Goal: Book appointment/travel/reservation

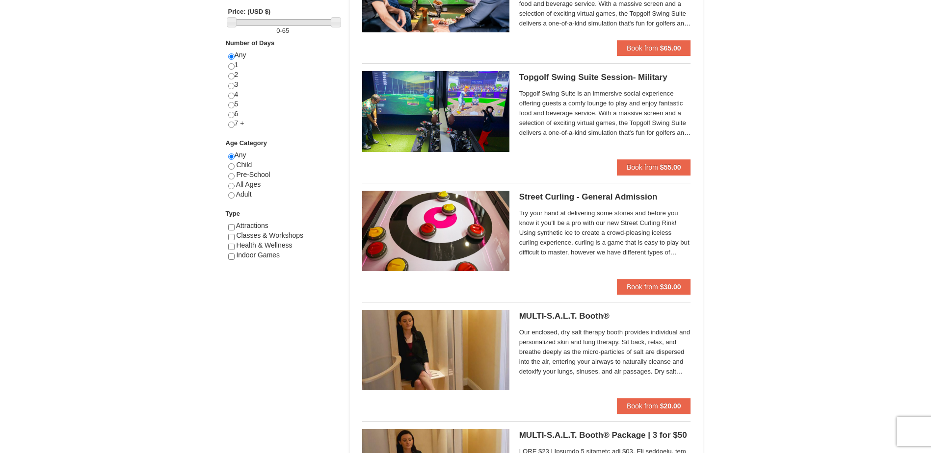
scroll to position [393, 0]
click at [230, 165] on input "radio" at bounding box center [231, 167] width 6 height 6
radio input "true"
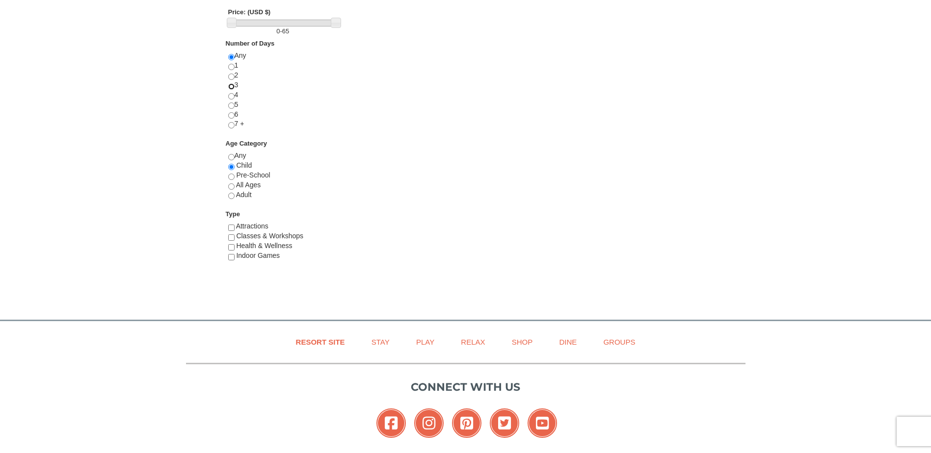
click at [229, 85] on input "radio" at bounding box center [231, 86] width 6 height 6
radio input "true"
click at [230, 257] on input "checkbox" at bounding box center [231, 257] width 6 height 6
checkbox input "true"
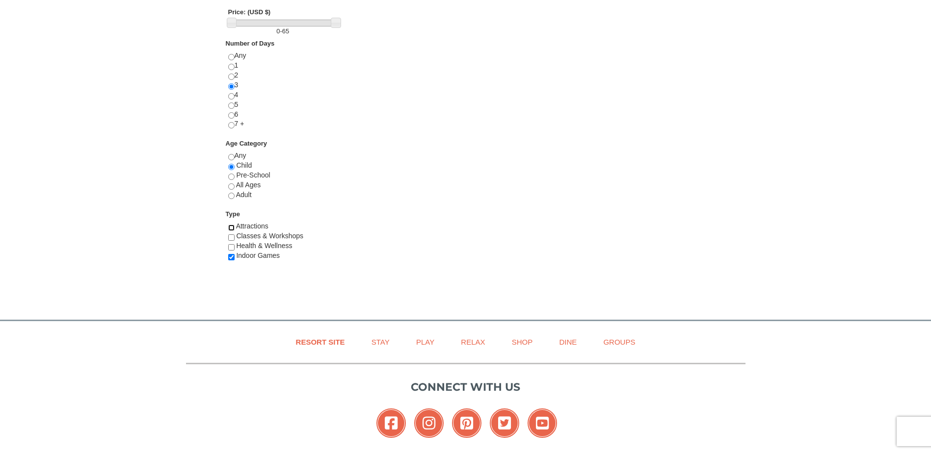
click at [231, 225] on input "checkbox" at bounding box center [231, 228] width 6 height 6
checkbox input "true"
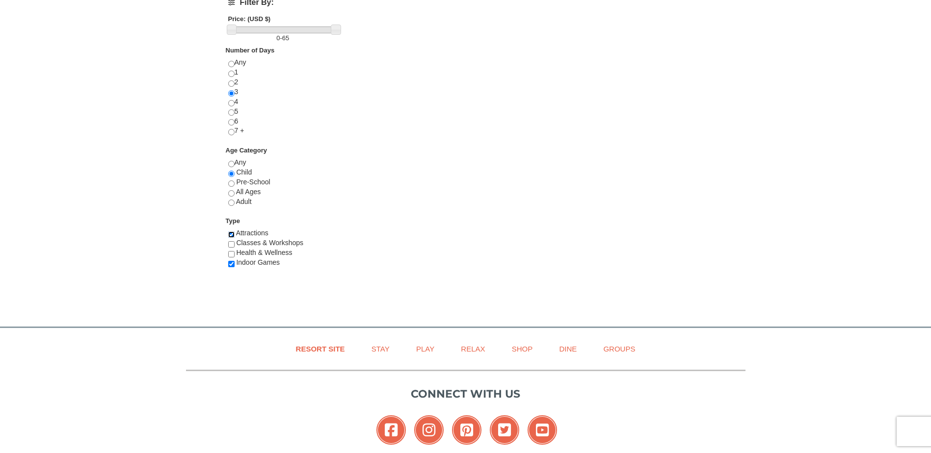
scroll to position [98, 0]
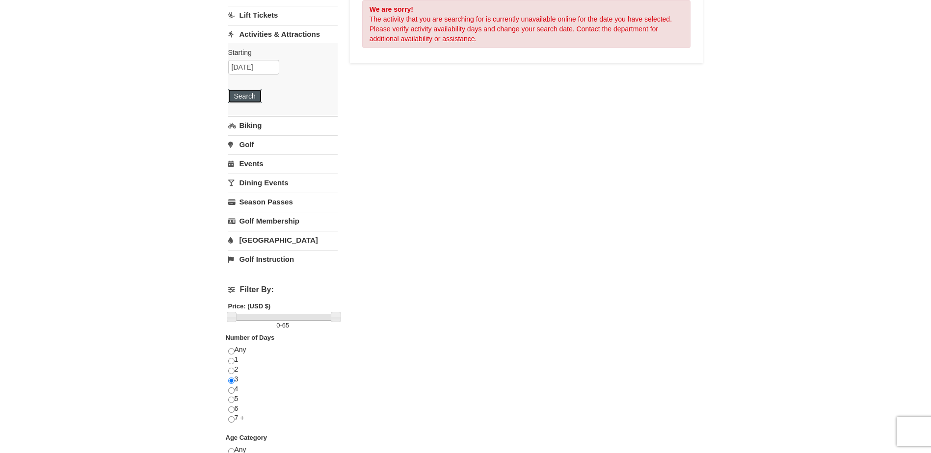
click at [243, 98] on button "Search" at bounding box center [244, 96] width 33 height 14
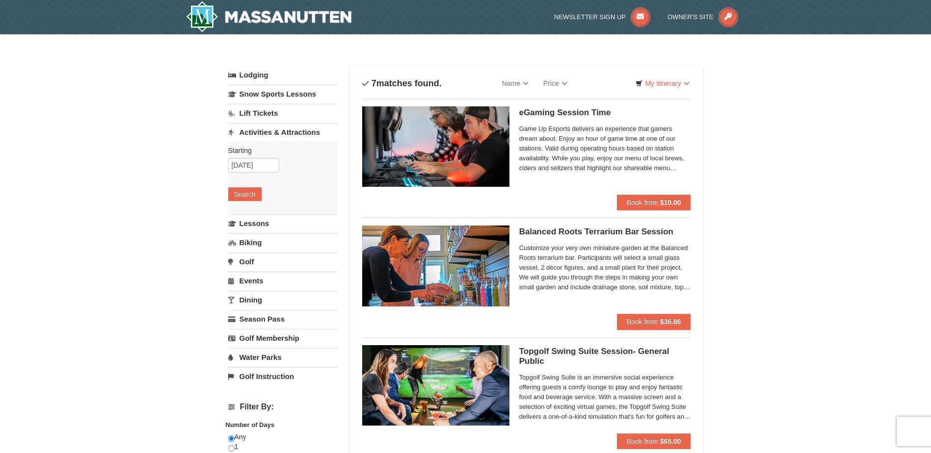
select select "9"
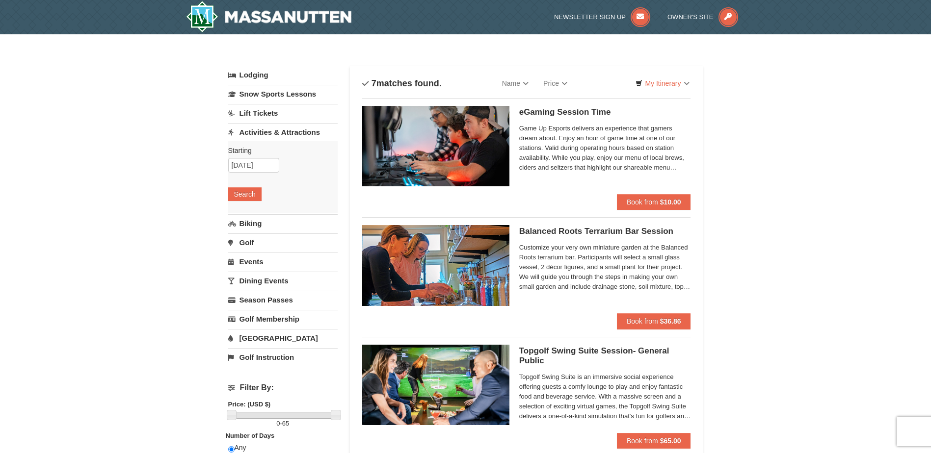
click at [266, 130] on link "Activities & Attractions" at bounding box center [282, 132] width 109 height 18
